Goal: Task Accomplishment & Management: Use online tool/utility

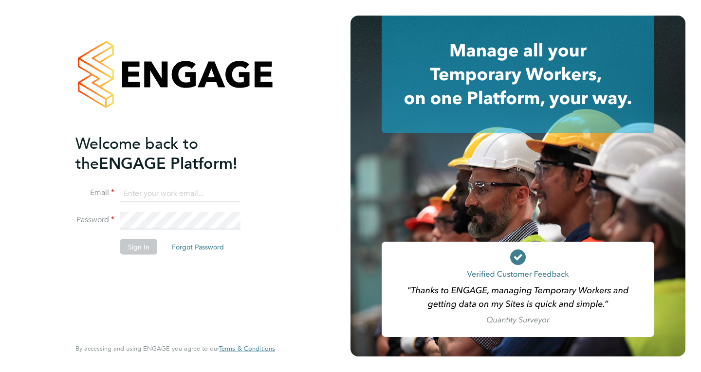
type input "[EMAIL_ADDRESS][DOMAIN_NAME]"
click at [136, 248] on button "Sign In" at bounding box center [138, 248] width 37 height 16
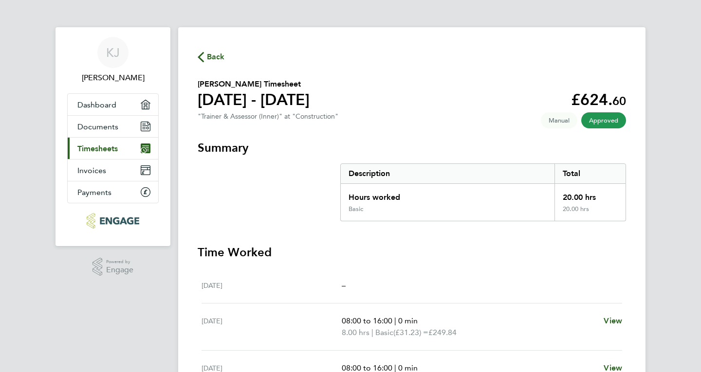
click at [96, 154] on link "Current page: Timesheets" at bounding box center [113, 148] width 91 height 21
